Goal: Task Accomplishment & Management: Manage account settings

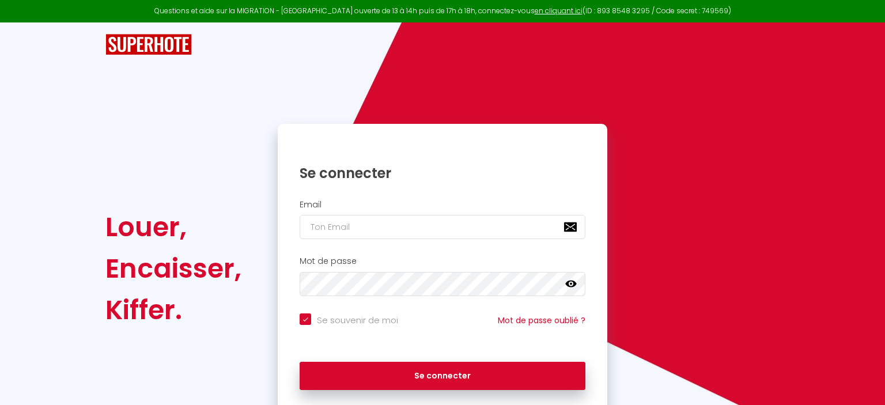
checkbox input "true"
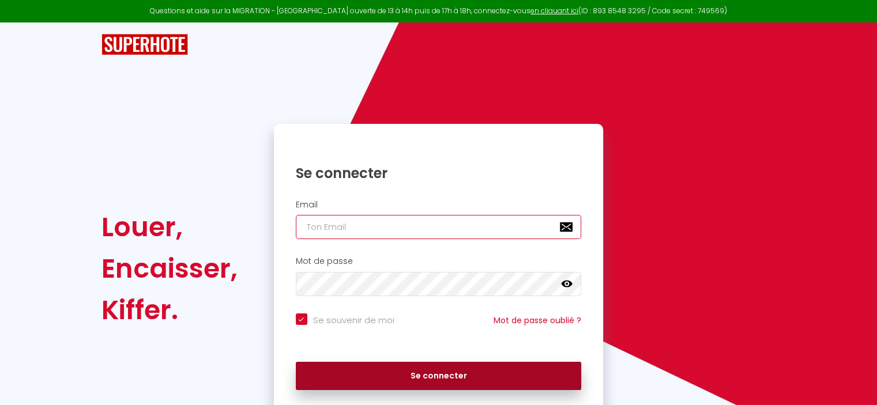
type input "[EMAIL_ADDRESS][DOMAIN_NAME]"
click at [438, 369] on button "Se connecter" at bounding box center [439, 376] width 286 height 29
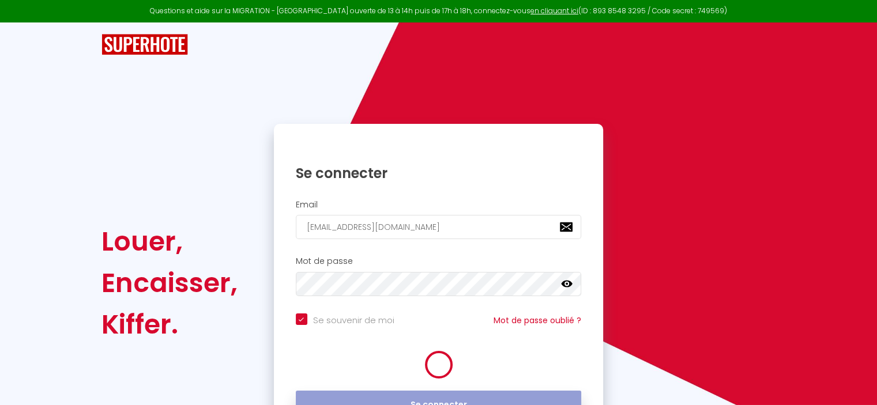
checkbox input "true"
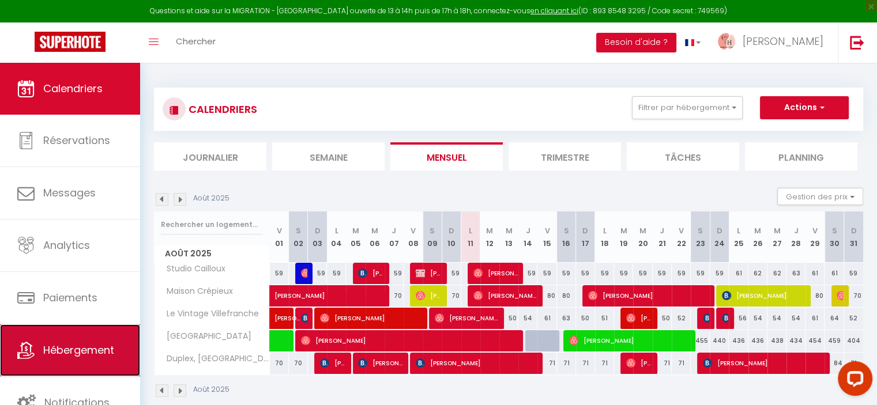
click at [86, 346] on span "Hébergement" at bounding box center [78, 350] width 71 height 14
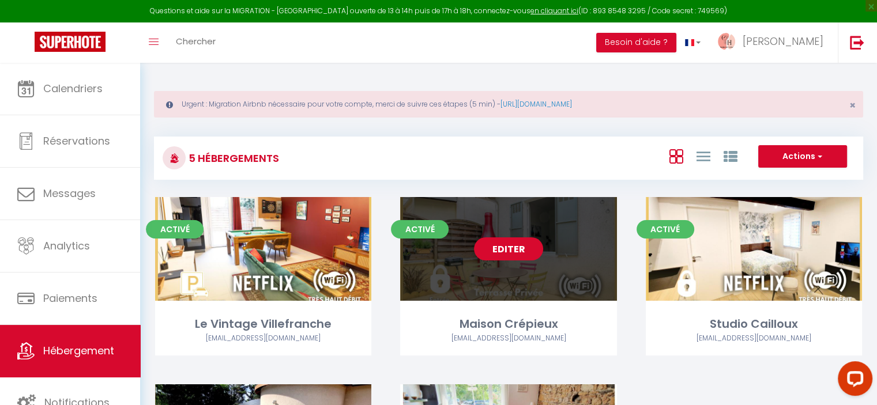
click at [526, 244] on link "Editer" at bounding box center [508, 248] width 69 height 23
select select "3"
select select "2"
select select "1"
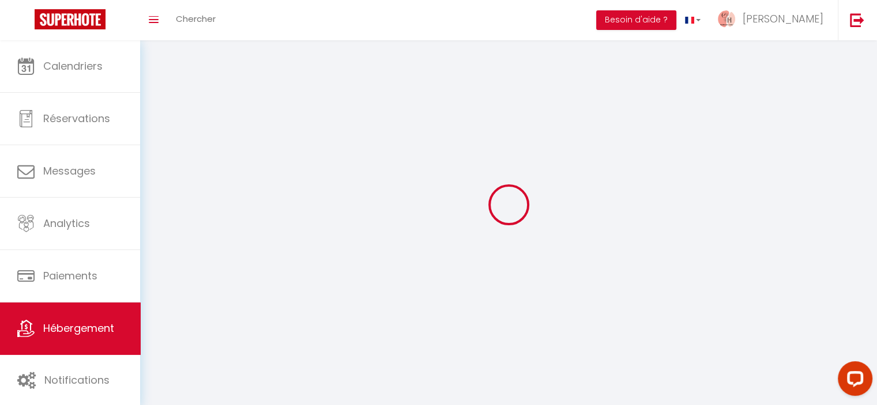
select select
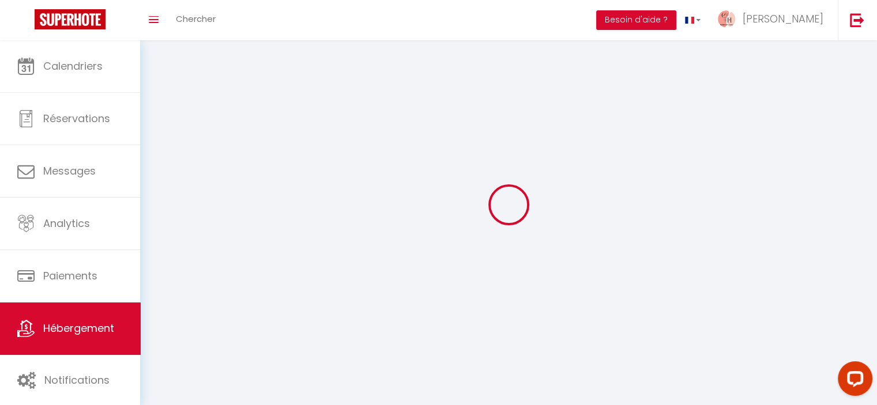
checkbox input "false"
select select
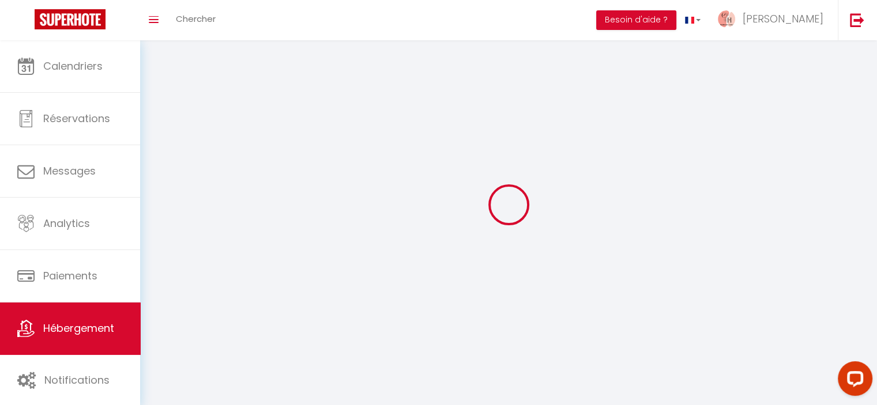
select select
select select "1"
select select
select select "28"
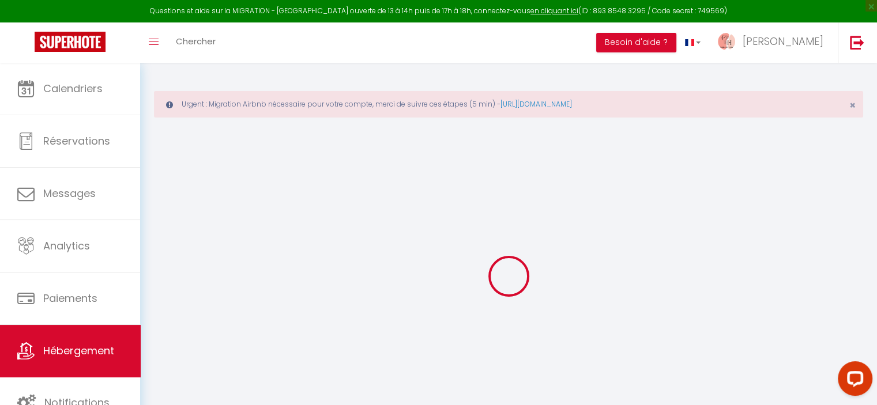
select select
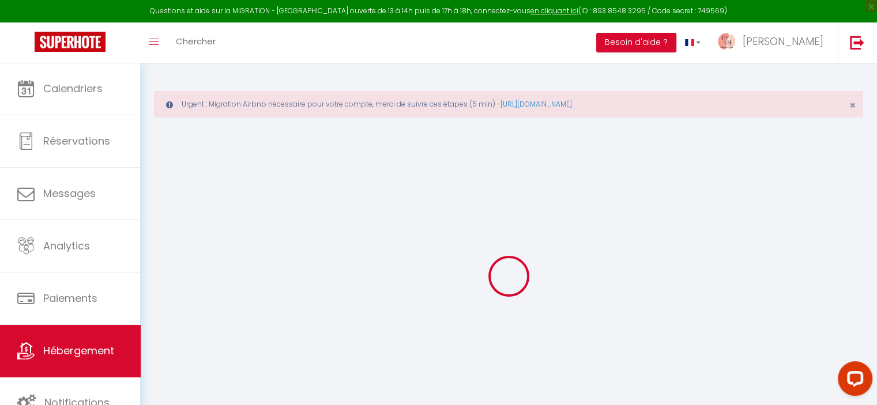
select select
checkbox input "false"
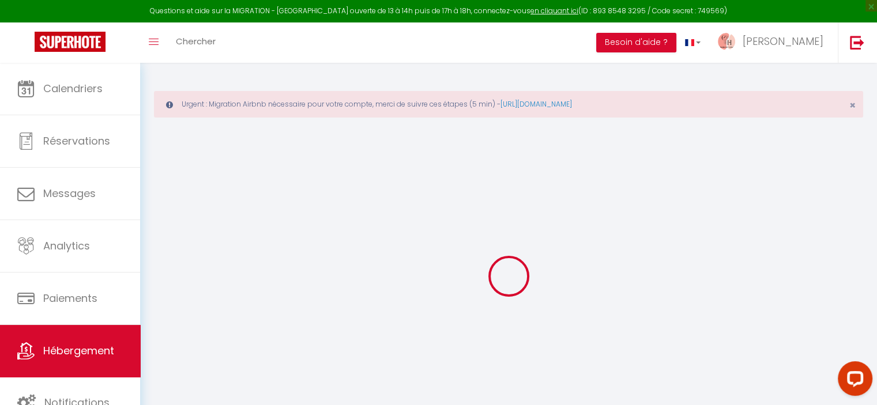
select select
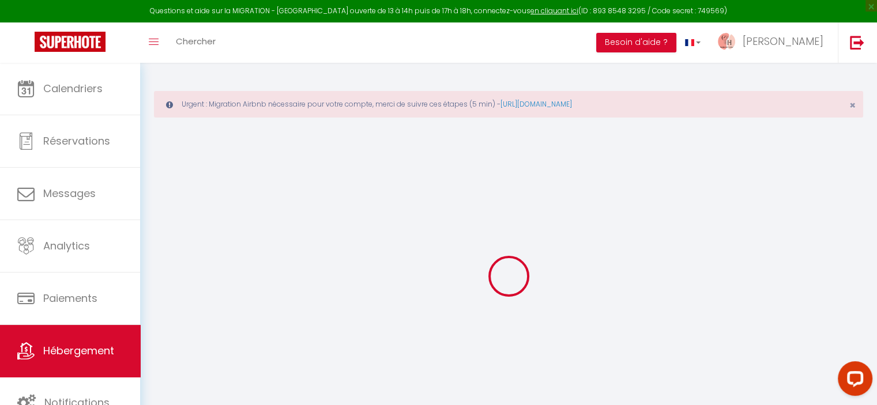
select select
checkbox input "false"
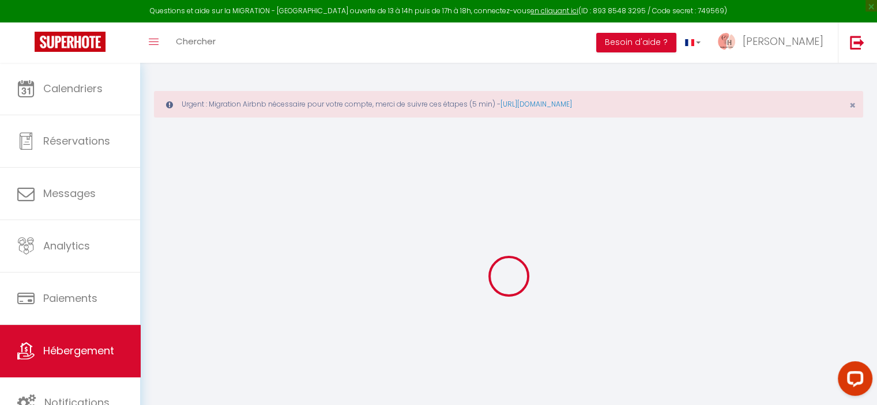
checkbox input "false"
select select
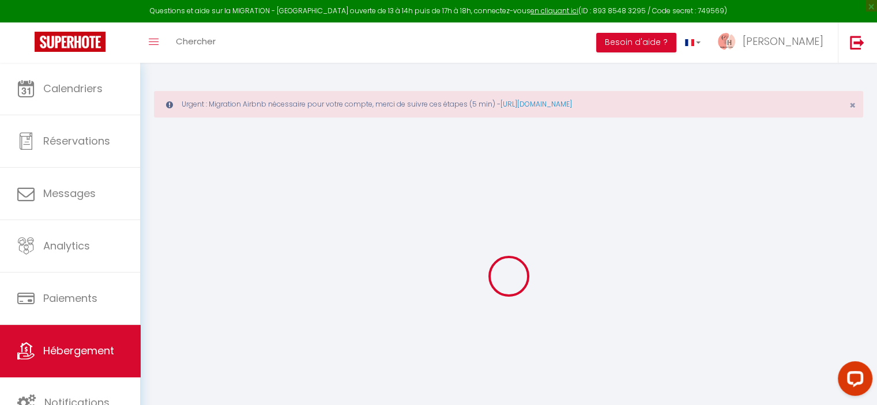
select select
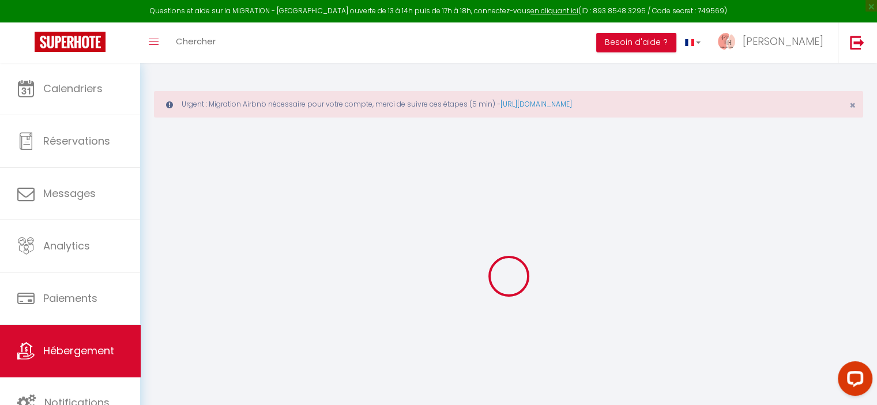
checkbox input "false"
select select
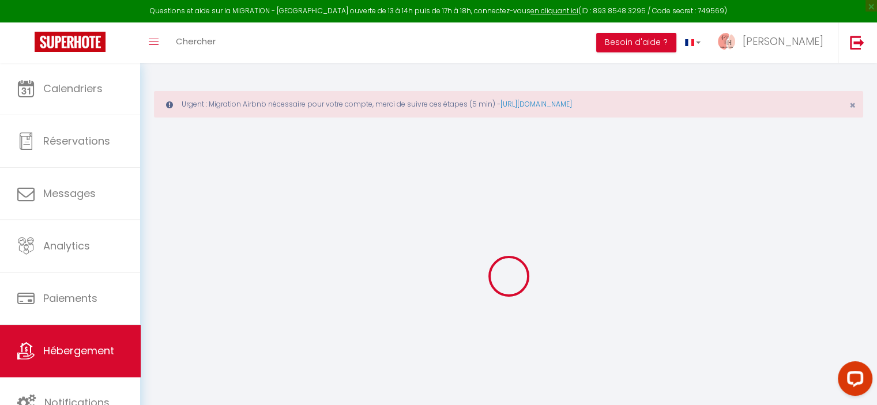
select select
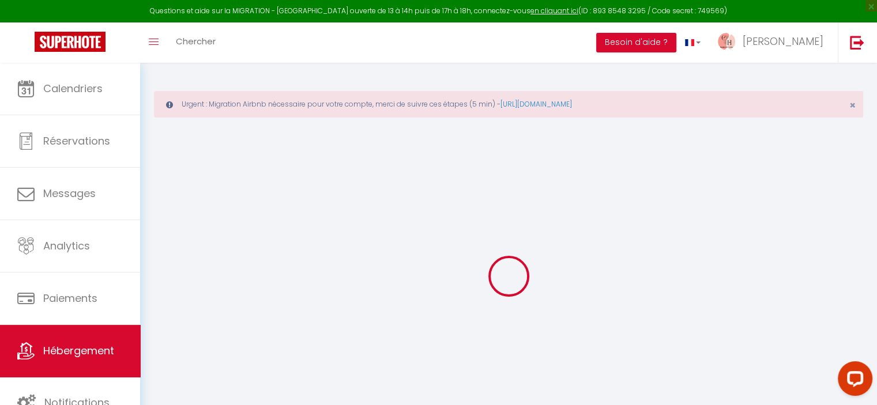
select select
checkbox input "false"
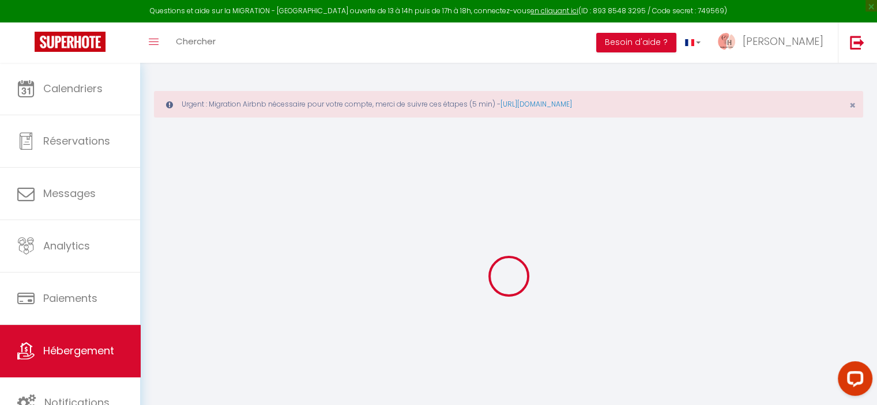
checkbox input "false"
select select
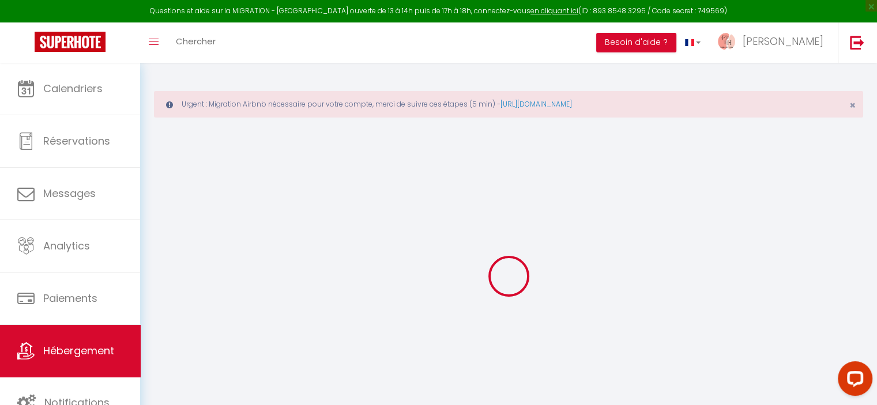
select select
checkbox input "false"
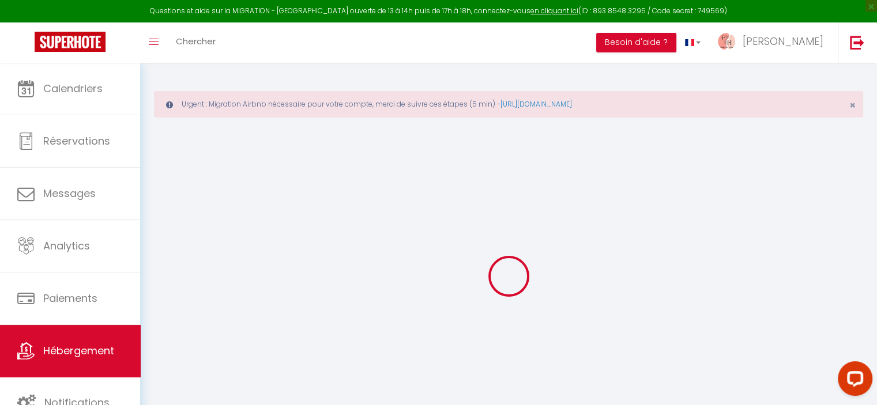
checkbox input "false"
select select
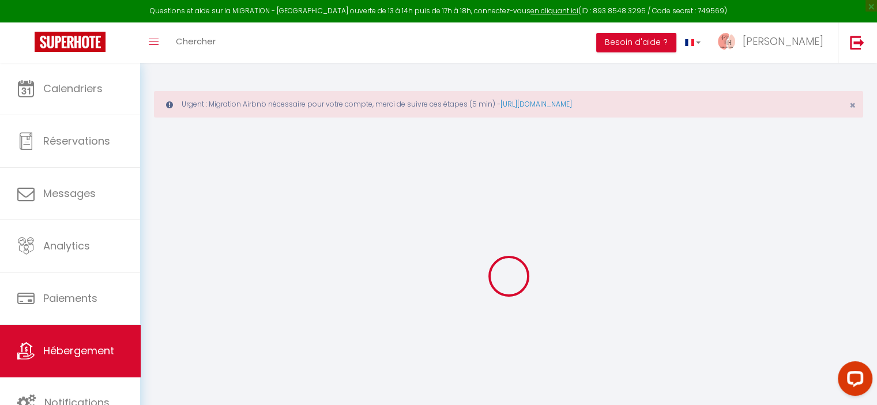
type input "Maison Crépieux"
type input "Remy"
type input "Vallin"
select select "houses"
select select "6"
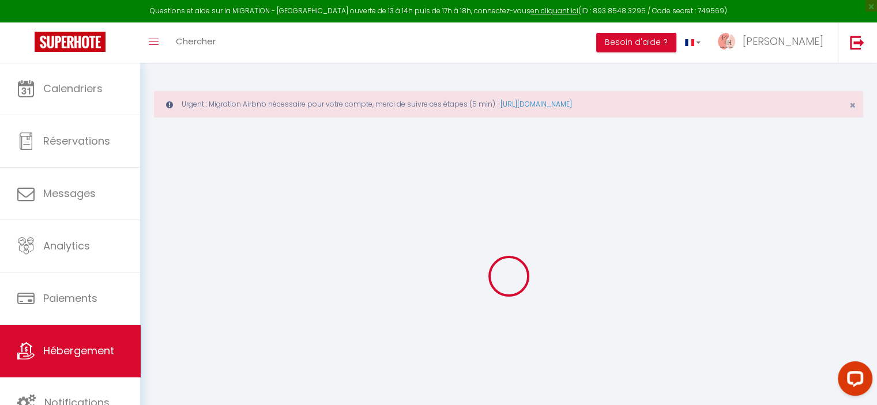
select select "2"
type input "65"
type input "10"
type input "65"
type input "5"
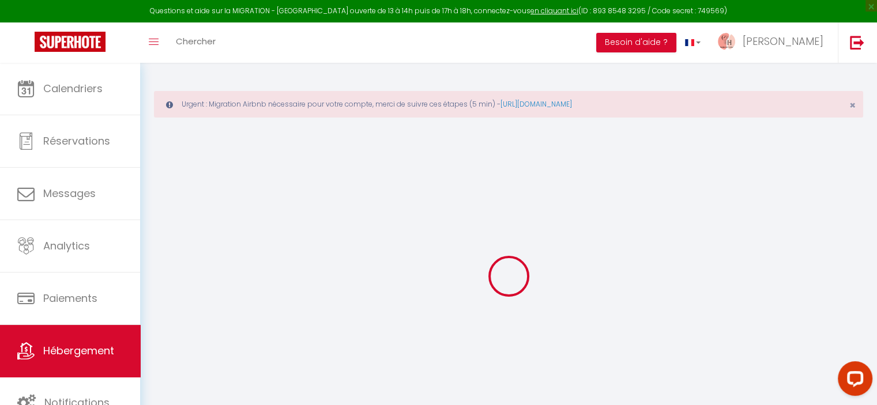
type input "5.01"
type input "400"
select select
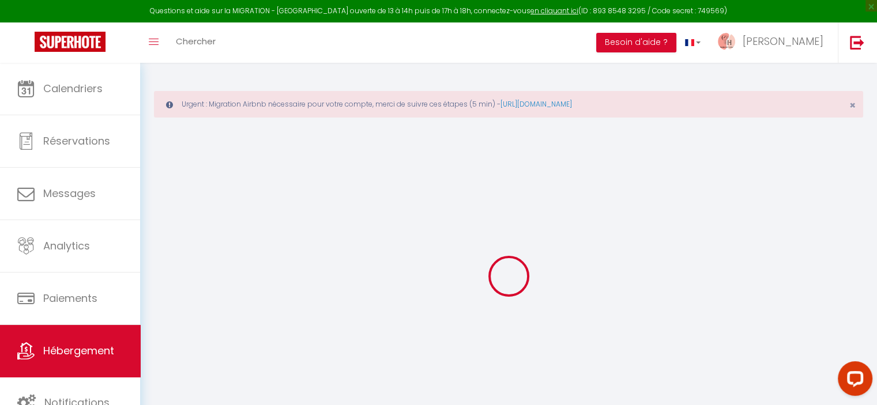
select select
type input "7 Chemin Neuf"
type input "69140"
type input "Rillieux-la-Pape"
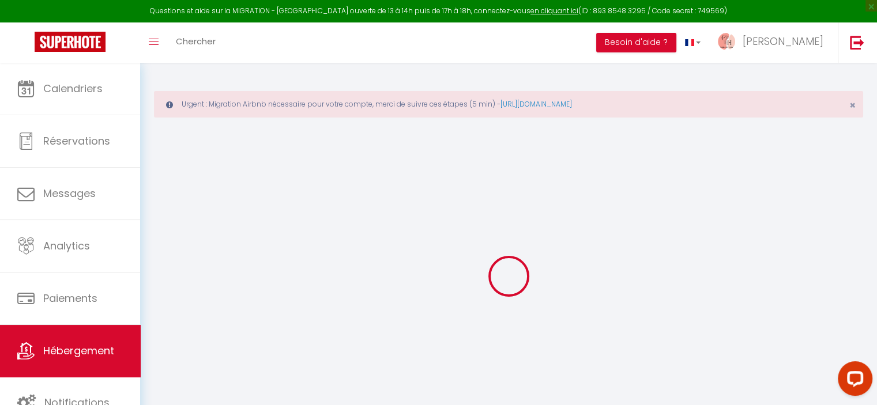
type input "[EMAIL_ADDRESS][DOMAIN_NAME]"
select select "13068"
checkbox input "false"
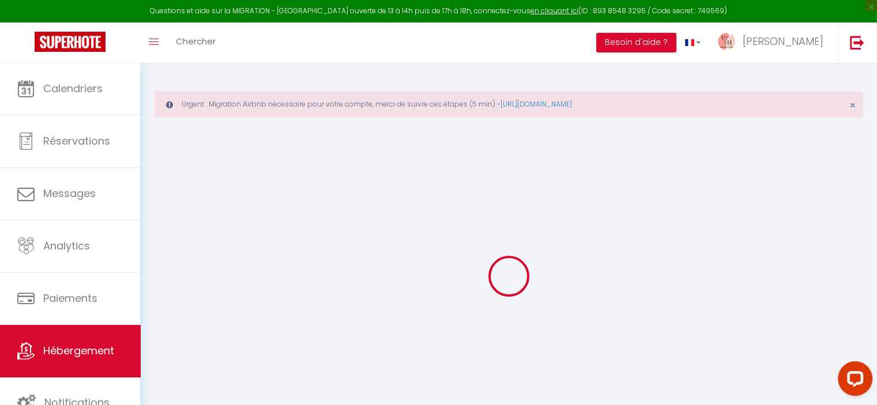
checkbox input "false"
radio input "true"
type input "15"
type input "65"
type input "0"
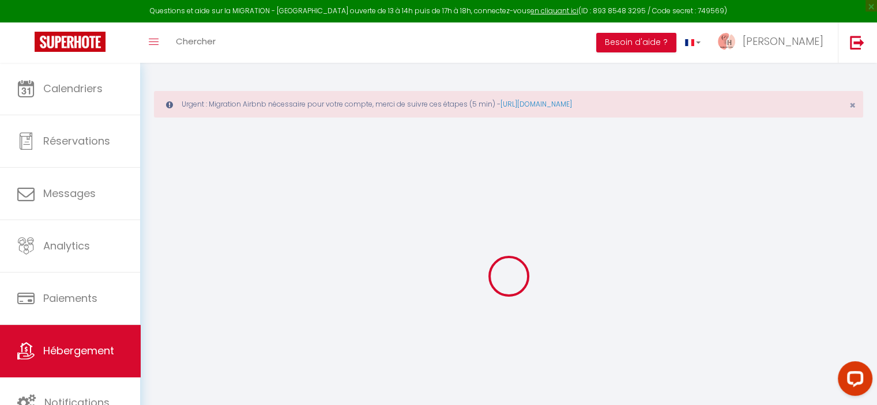
type input "0"
select select
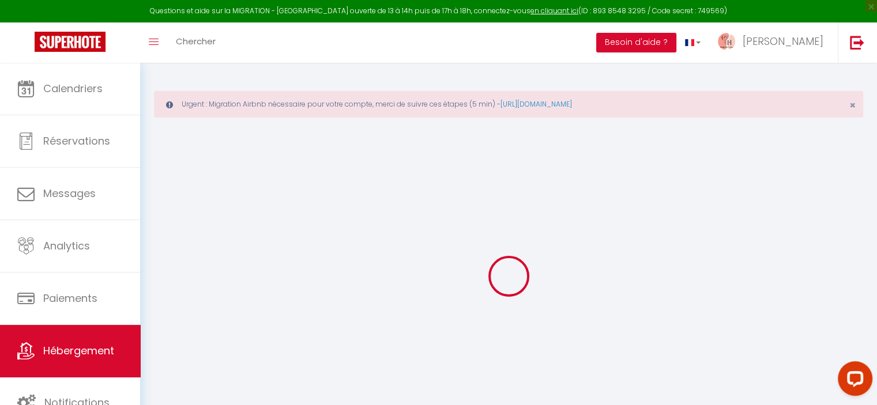
select select
checkbox input "false"
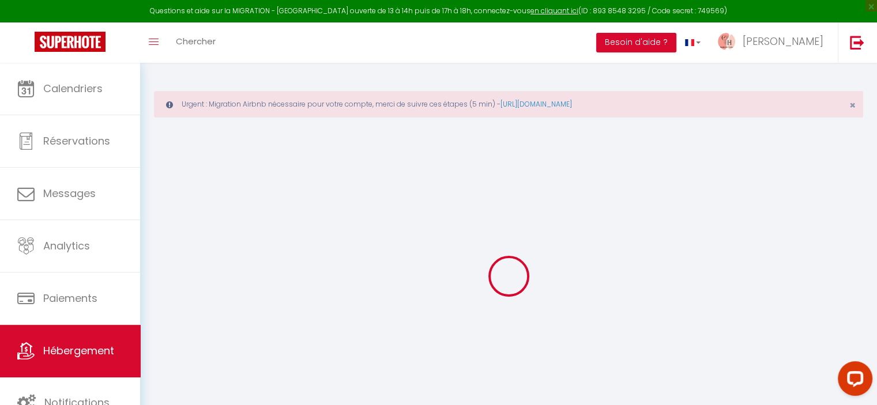
checkbox input "false"
select select
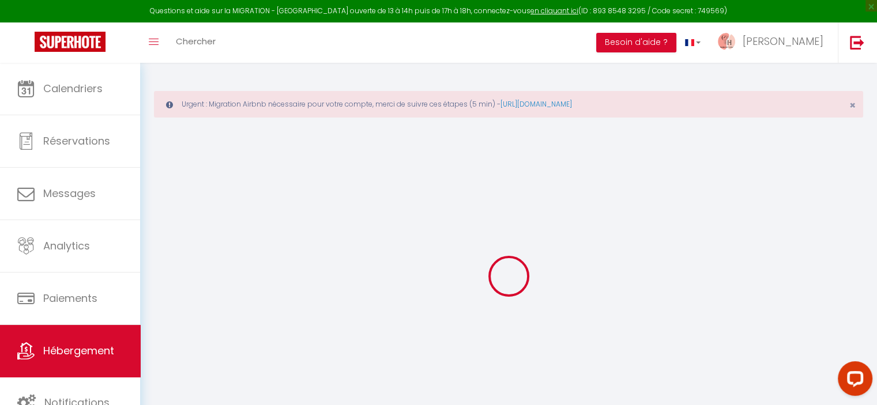
select select
checkbox input "false"
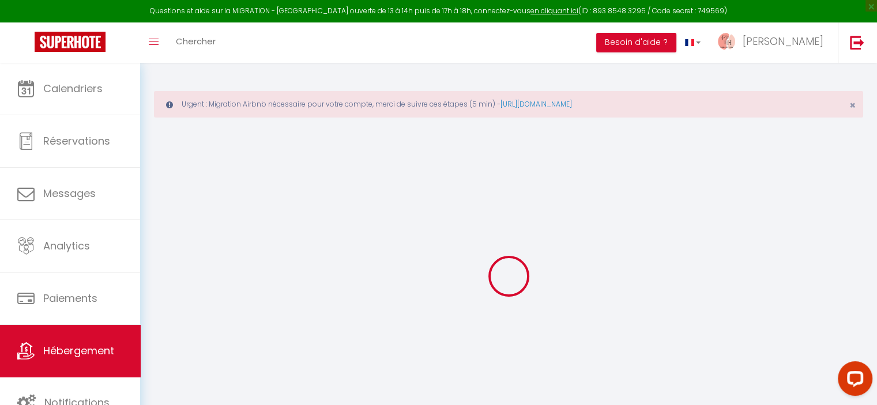
select select "townhouse"
checkbox input "false"
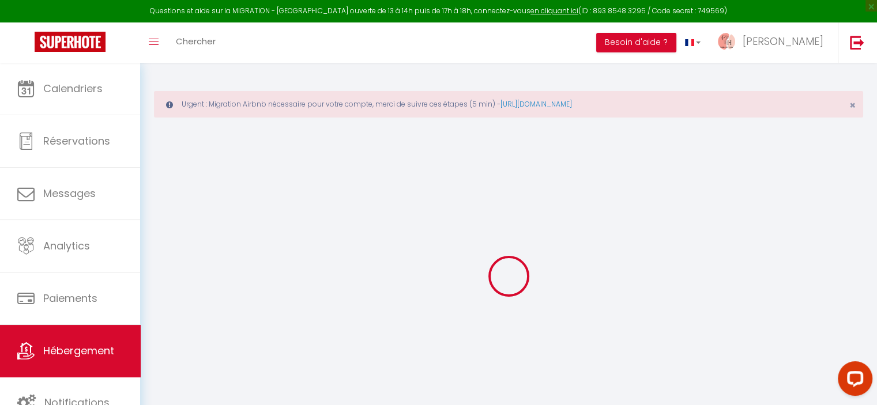
select select "16:00"
select select
select select "11:00"
select select "15"
select select "30"
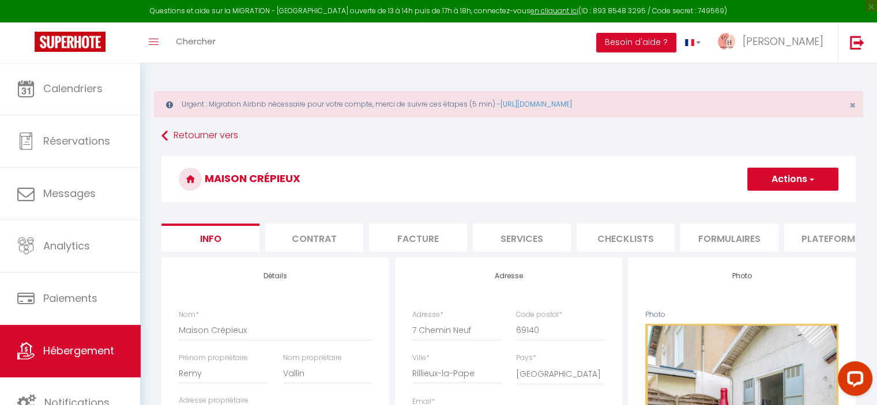
select select
checkbox input "false"
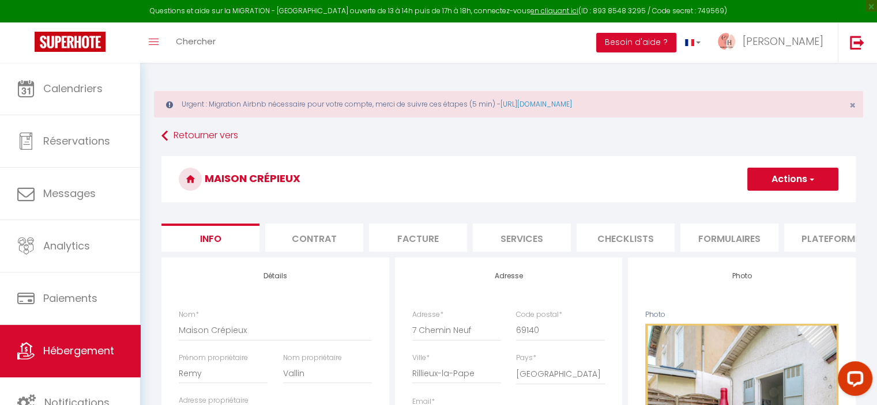
select select
checkbox input "false"
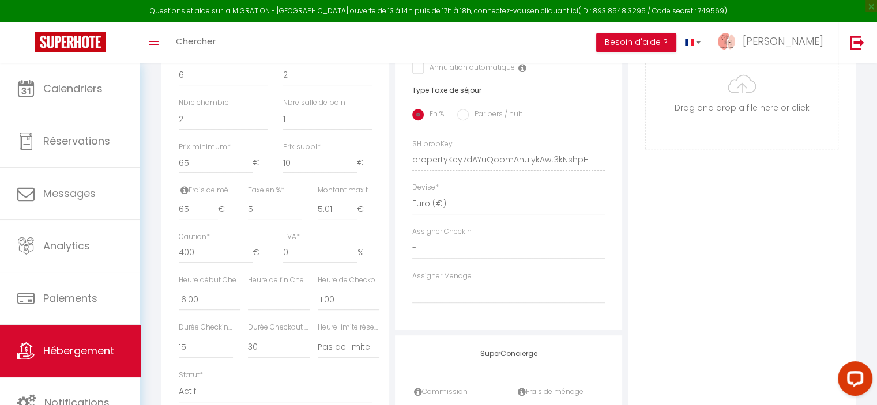
scroll to position [519, 0]
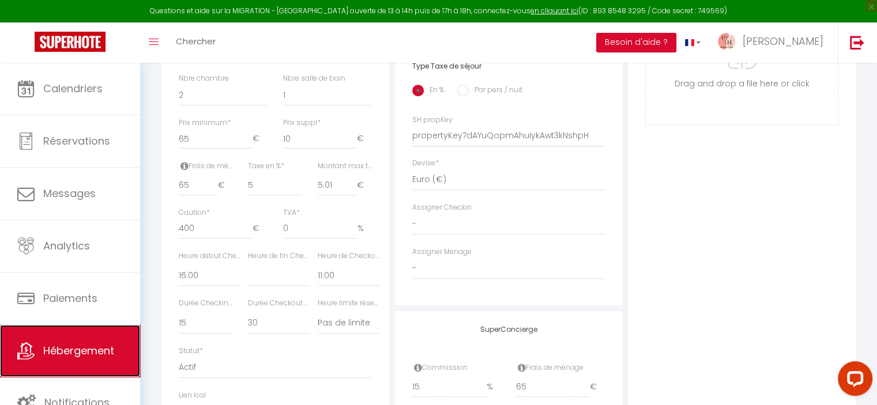
click at [102, 361] on link "Hébergement" at bounding box center [70, 351] width 140 height 52
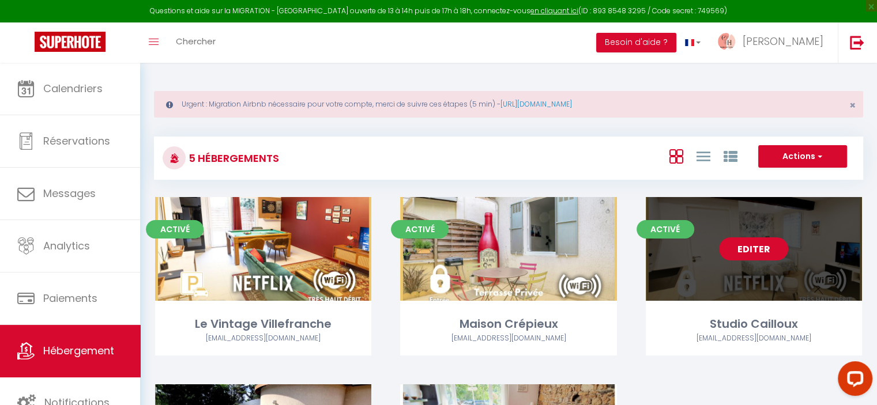
click at [757, 254] on link "Editer" at bounding box center [753, 248] width 69 height 23
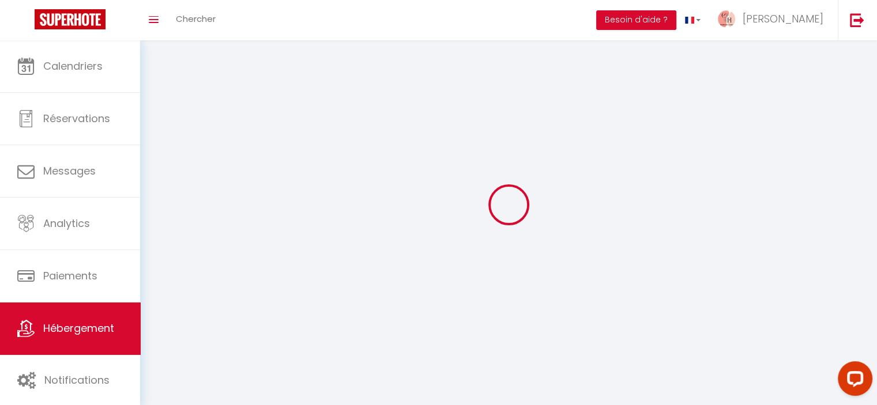
select select "1"
select select
select select "28"
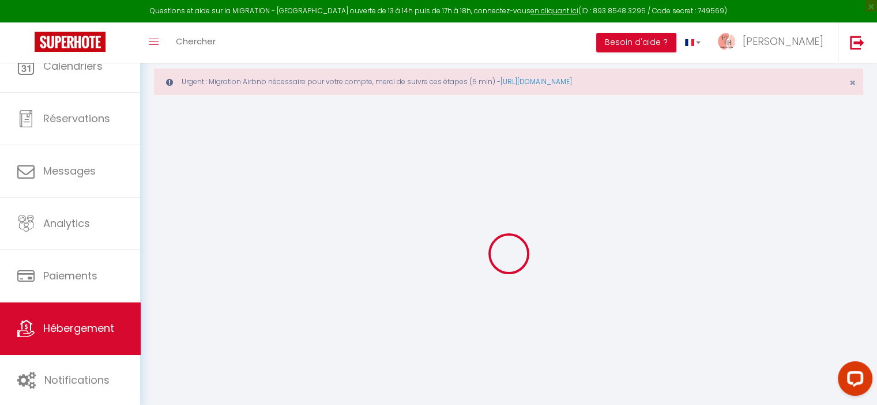
select select
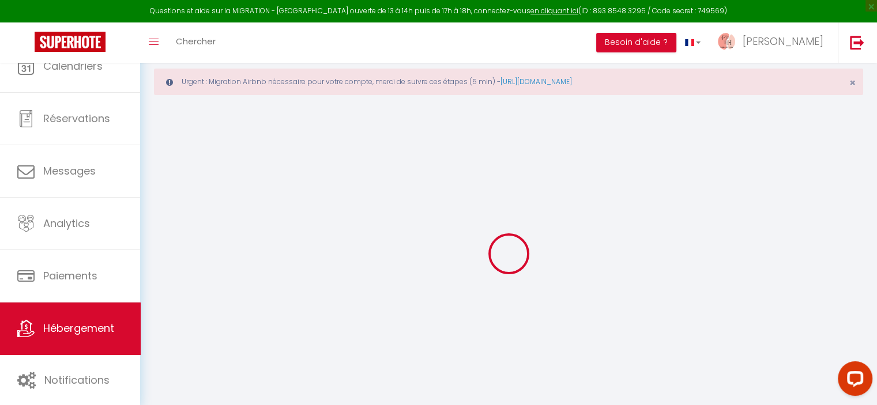
select select
checkbox input "false"
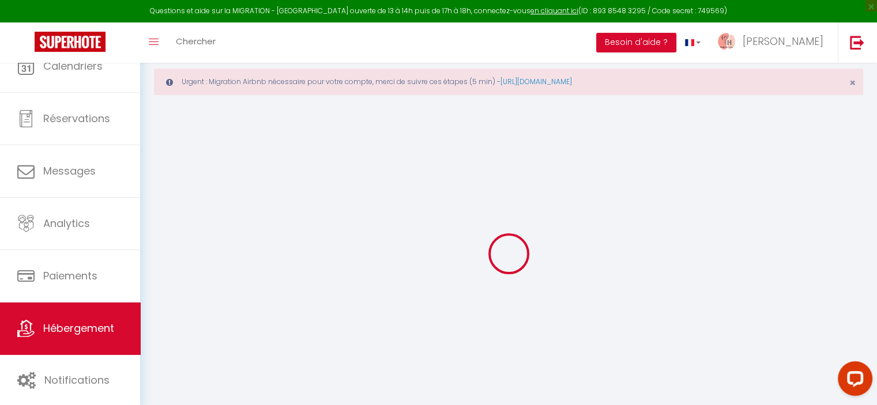
select select
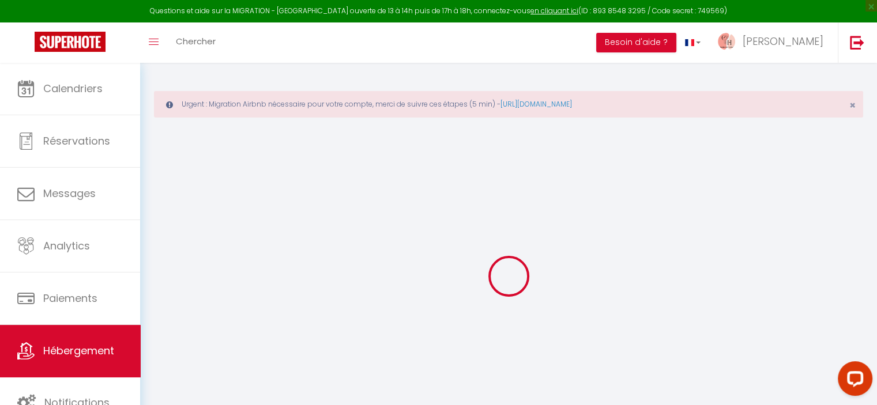
select select
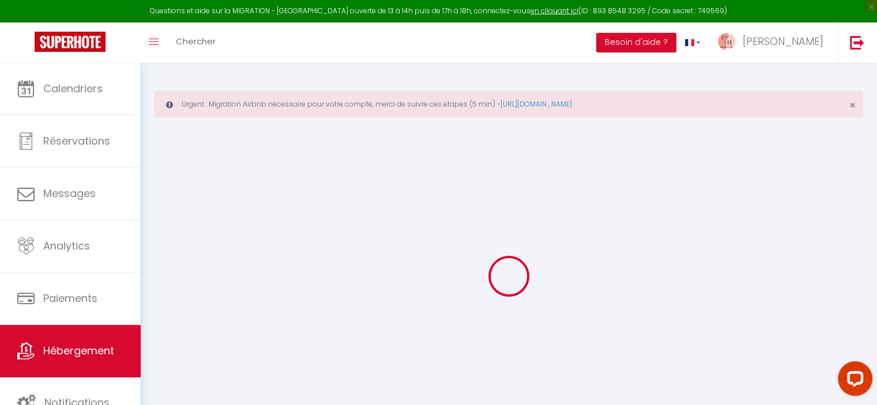
select select
checkbox input "false"
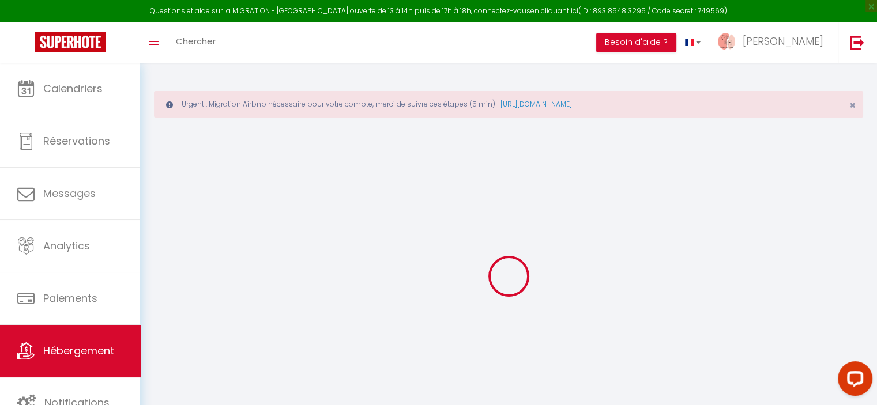
select select
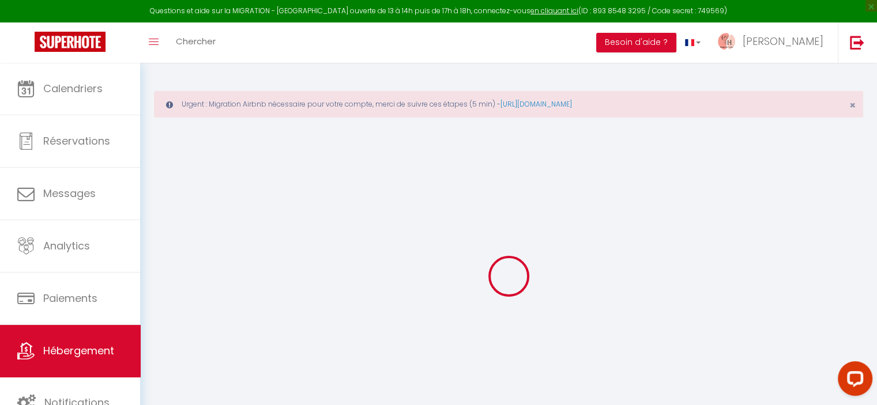
select select
checkbox input "false"
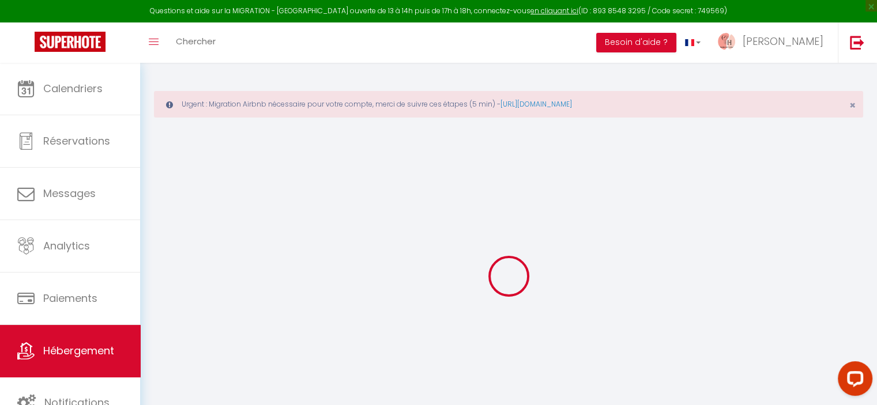
checkbox input "false"
select select
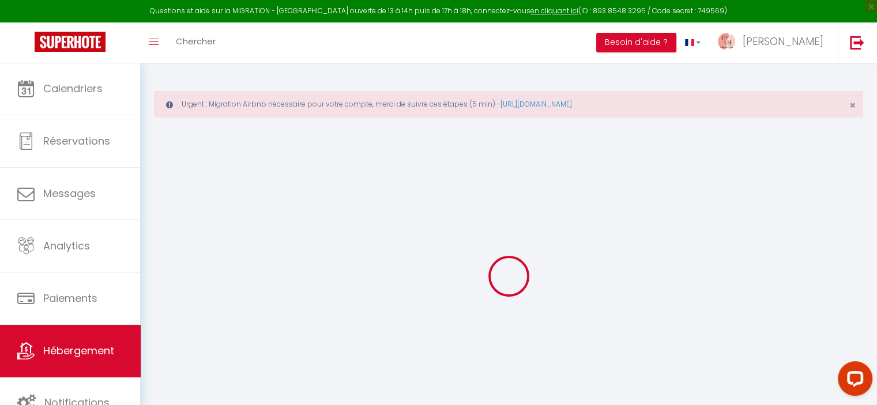
select select
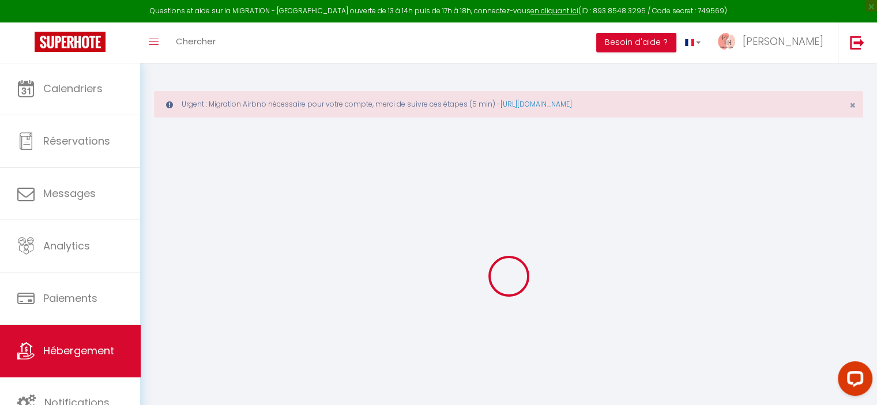
checkbox input "false"
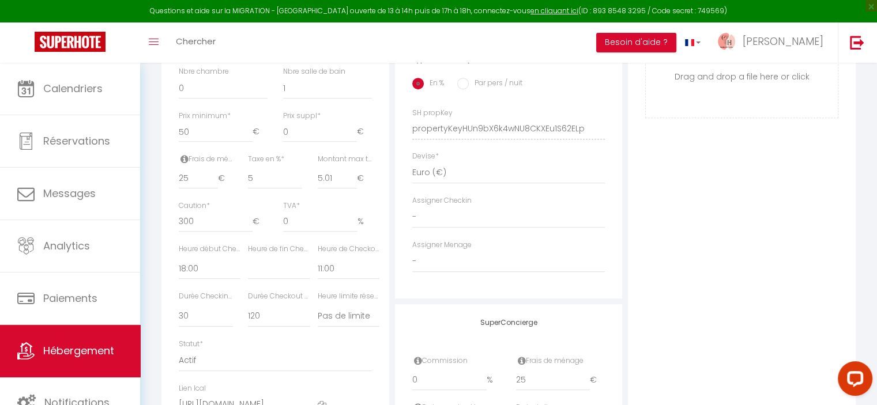
scroll to position [519, 0]
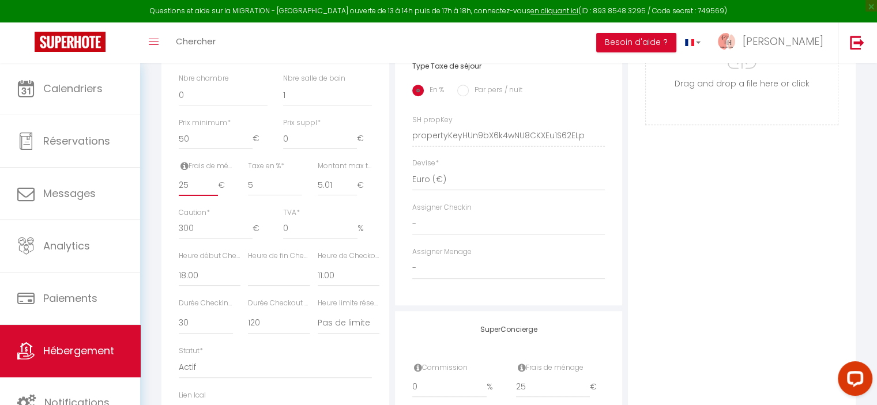
click at [195, 196] on input "25" at bounding box center [198, 185] width 39 height 21
drag, startPoint x: 195, startPoint y: 198, endPoint x: 174, endPoint y: 198, distance: 21.3
click at [174, 198] on div "Frais de ménage * 25 €" at bounding box center [205, 184] width 69 height 47
click at [681, 235] on div "Photo Photo Supprimer Drag and drop a file here or click Ooops, something wrong…" at bounding box center [742, 128] width 228 height 778
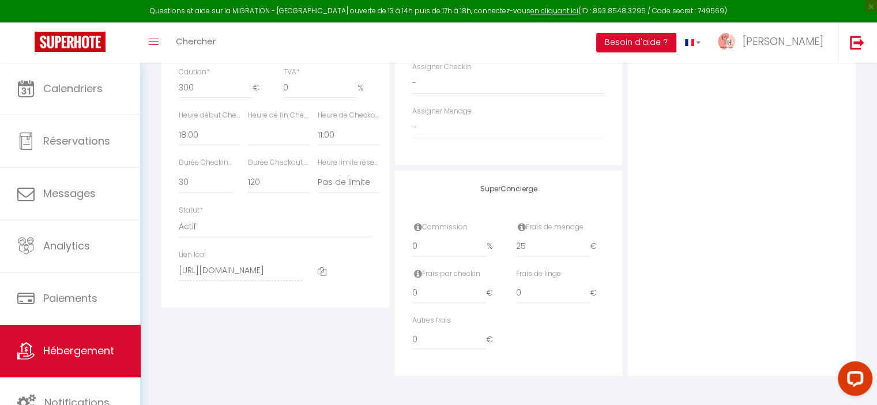
scroll to position [667, 0]
drag, startPoint x: 525, startPoint y: 254, endPoint x: 506, endPoint y: 254, distance: 18.4
click at [506, 254] on div "Commission 0 % Frais de ménage 25 €" at bounding box center [509, 245] width 208 height 47
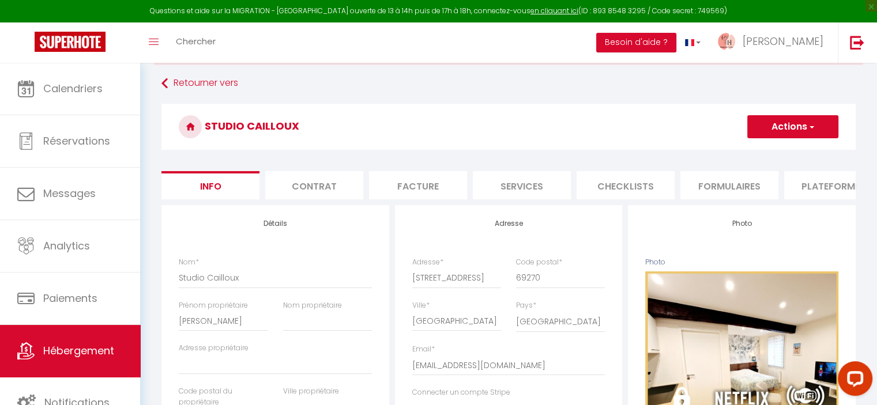
scroll to position [33, 0]
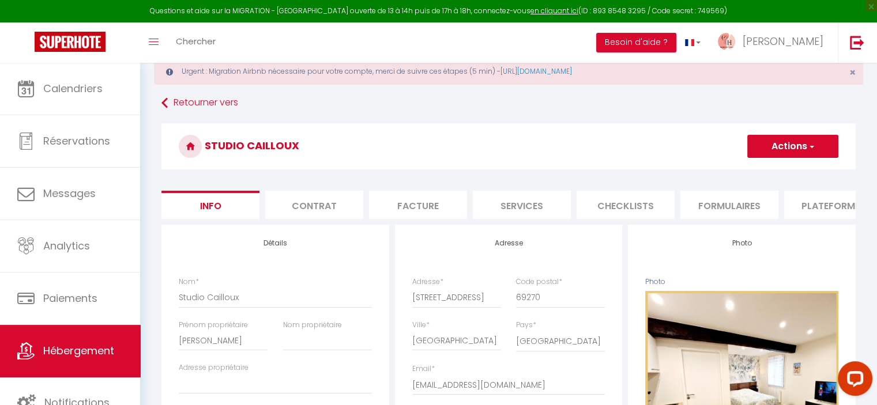
click at [770, 142] on button "Actions" at bounding box center [792, 146] width 91 height 23
click at [753, 168] on input "Enregistrer" at bounding box center [747, 172] width 43 height 12
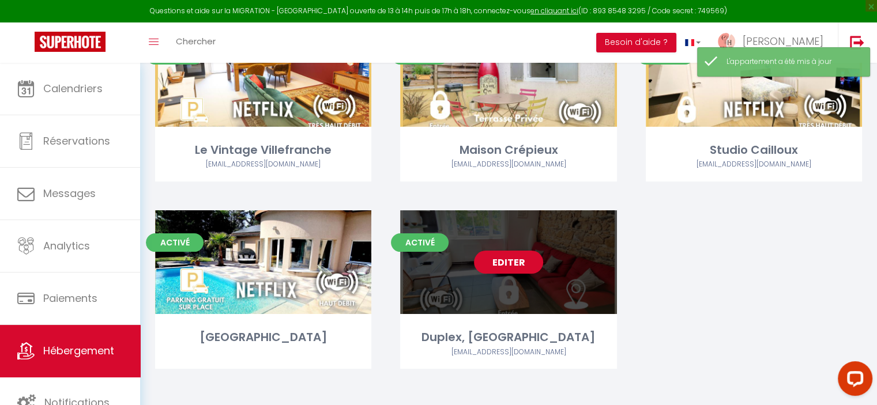
scroll to position [180, 0]
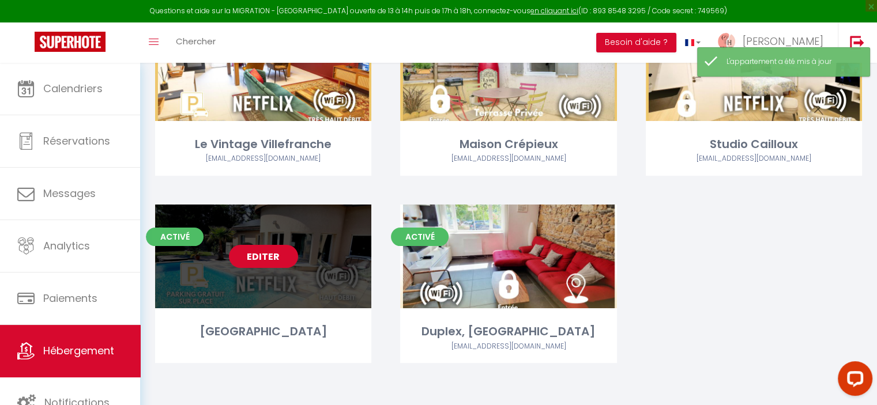
click at [257, 253] on link "Editer" at bounding box center [263, 256] width 69 height 23
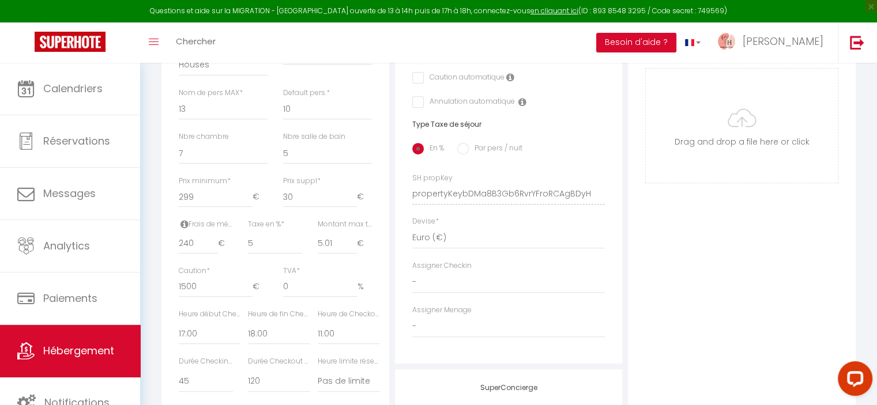
scroll to position [461, 0]
drag, startPoint x: 197, startPoint y: 248, endPoint x: 172, endPoint y: 251, distance: 25.0
click at [172, 251] on div "Frais de ménage * 240 €" at bounding box center [205, 241] width 69 height 47
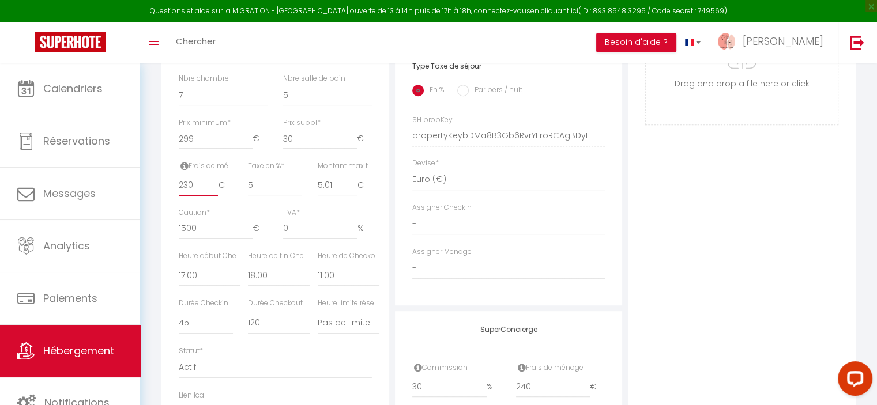
scroll to position [576, 0]
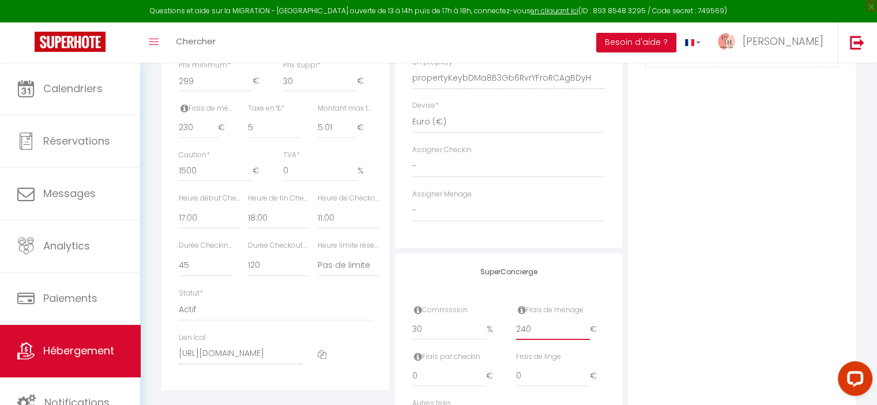
click at [547, 339] on input "240" at bounding box center [553, 329] width 74 height 21
drag, startPoint x: 540, startPoint y: 340, endPoint x: 471, endPoint y: 340, distance: 69.2
click at [471, 340] on div "Commission 30 % Frais de ménage 240 €" at bounding box center [509, 328] width 208 height 47
